Goal: Task Accomplishment & Management: Use online tool/utility

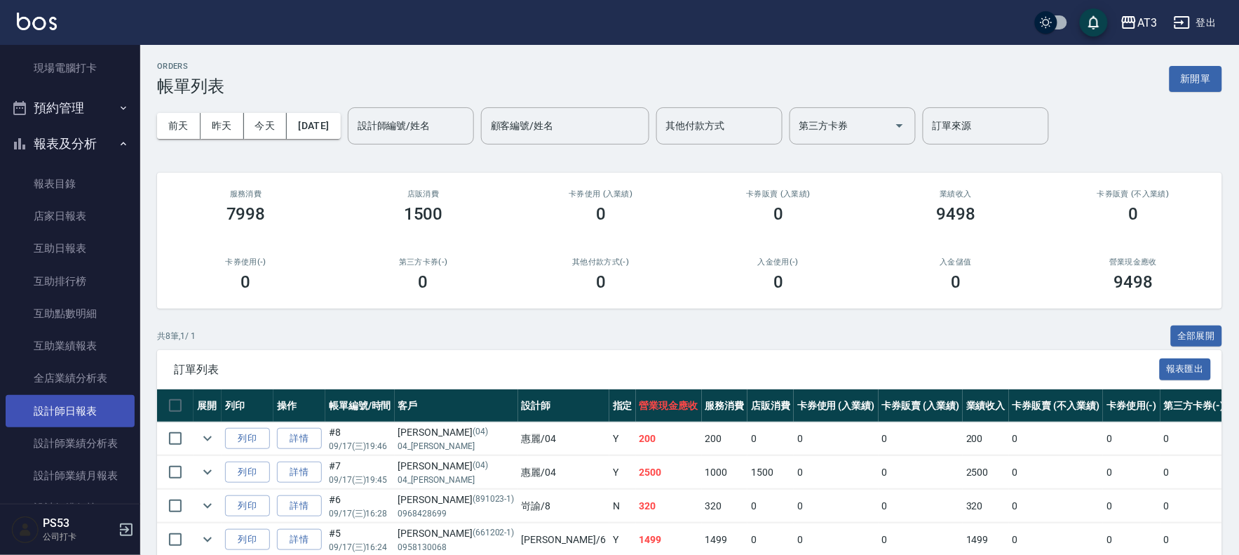
scroll to position [311, 0]
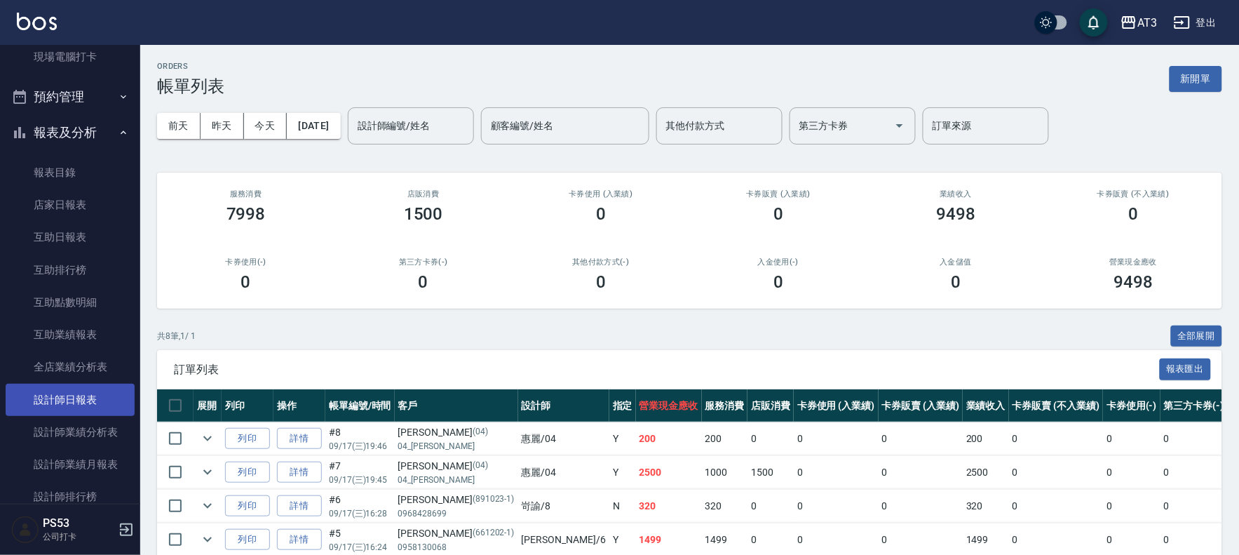
click at [83, 403] on link "設計師日報表" at bounding box center [70, 400] width 129 height 32
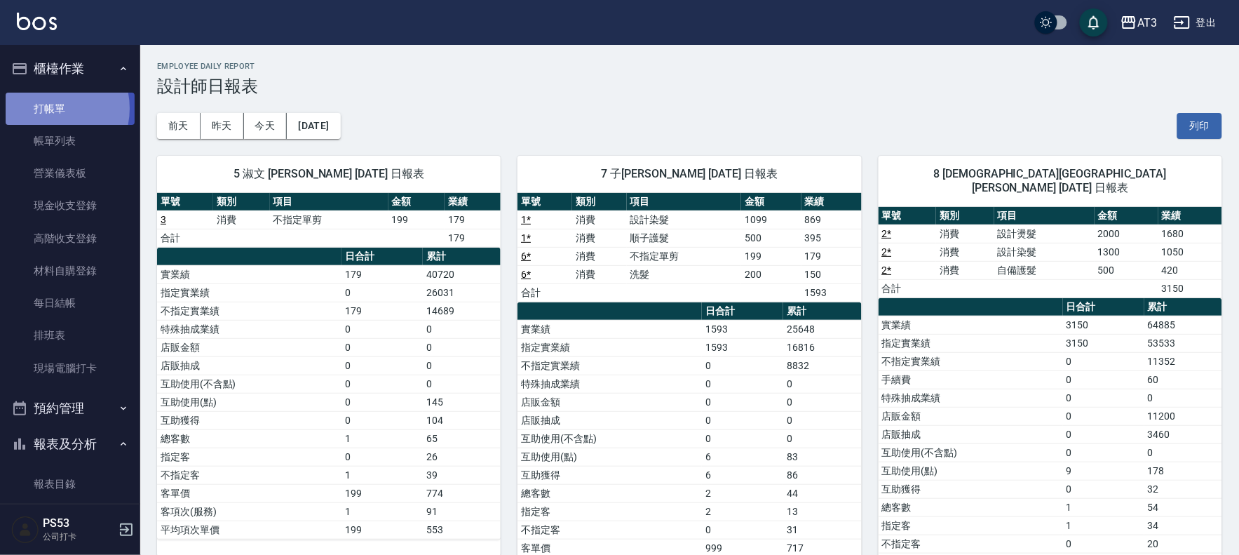
click at [51, 107] on link "打帳單" at bounding box center [70, 109] width 129 height 32
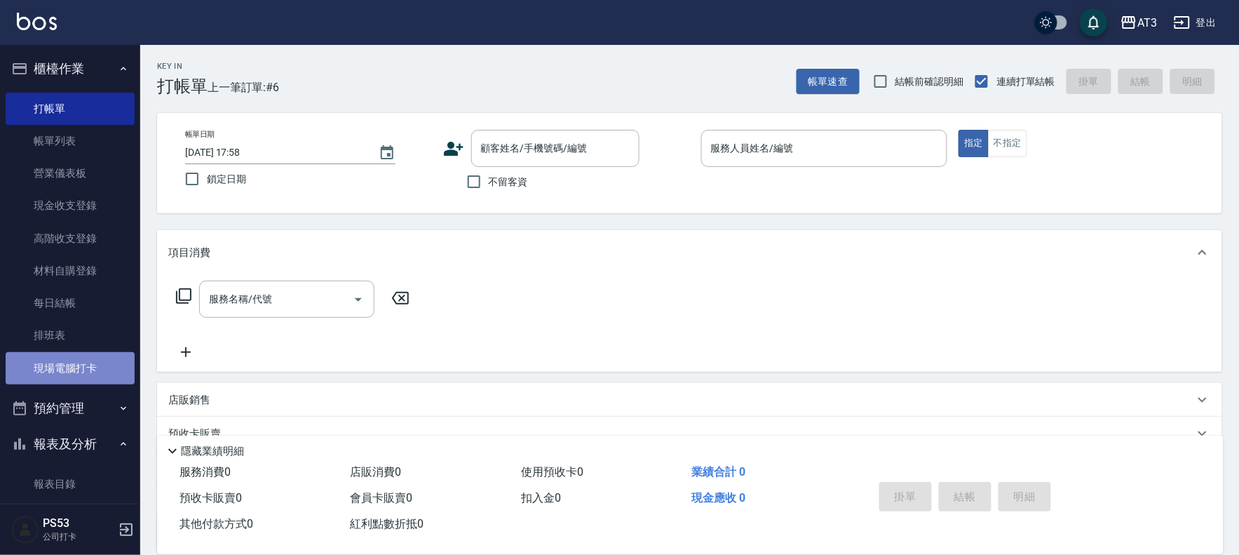
click at [74, 365] on link "現場電腦打卡" at bounding box center [70, 368] width 129 height 32
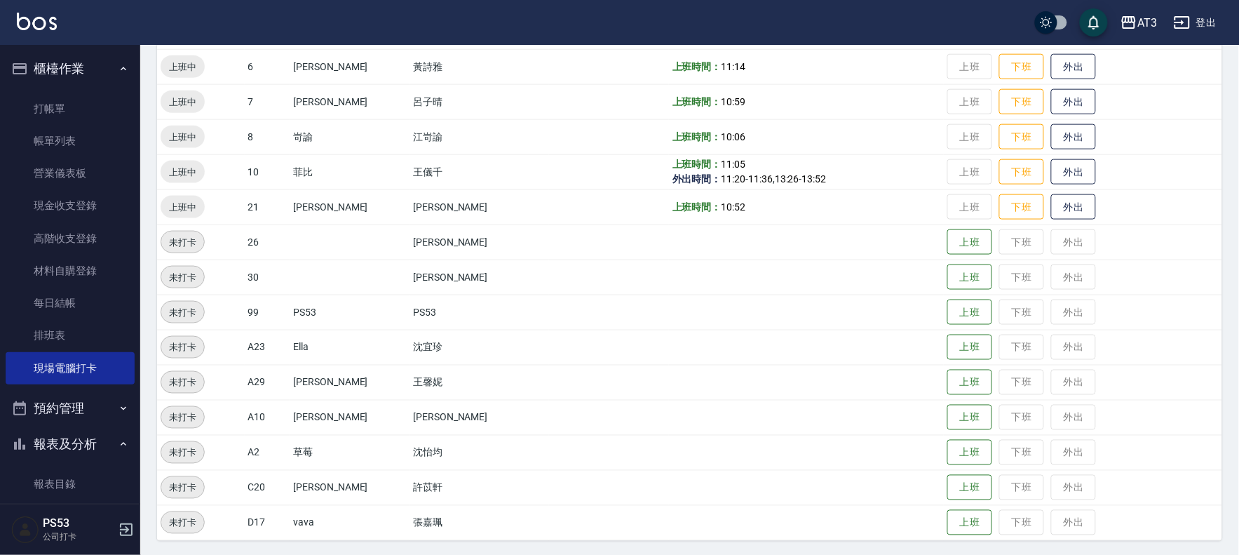
scroll to position [460, 0]
click at [1000, 129] on button "下班" at bounding box center [1022, 135] width 45 height 25
